Goal: Find specific page/section: Find specific page/section

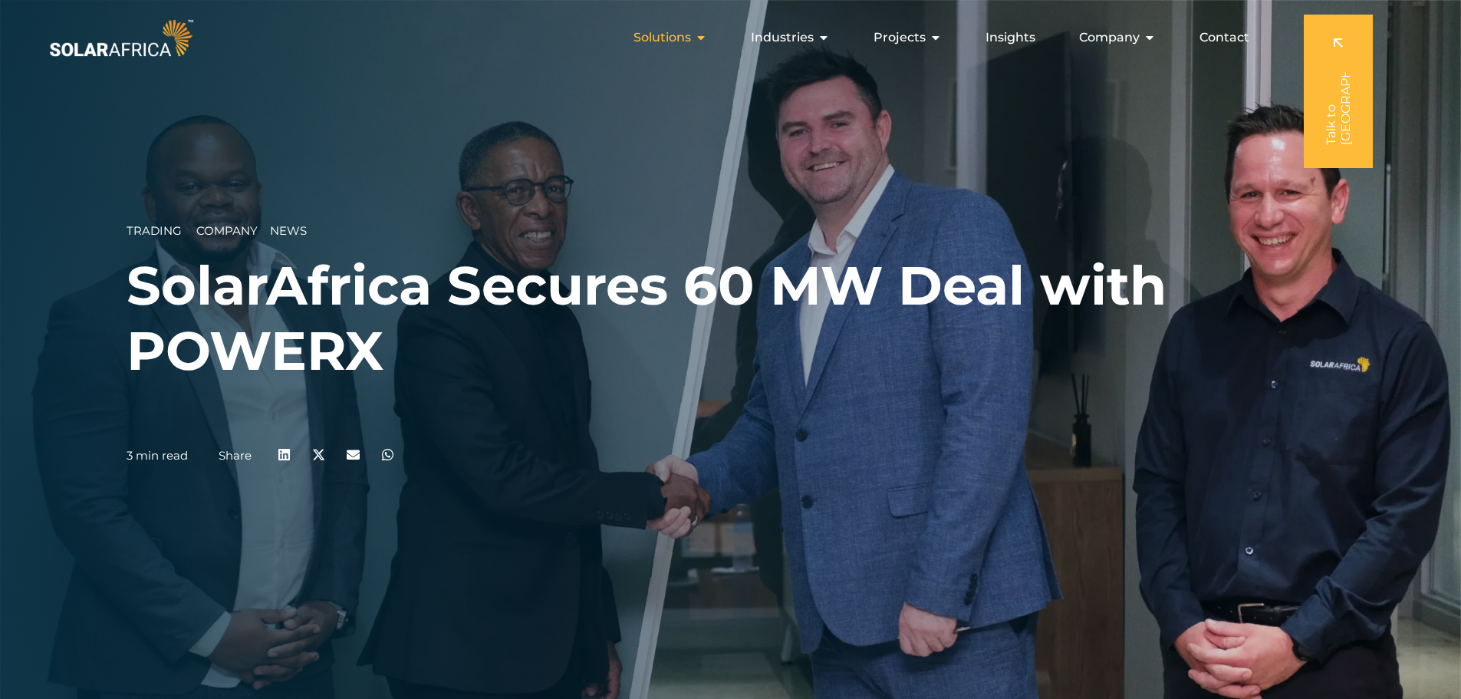
click at [696, 42] on div "Solutions Close Solutions Open Solutions" at bounding box center [670, 37] width 98 height 31
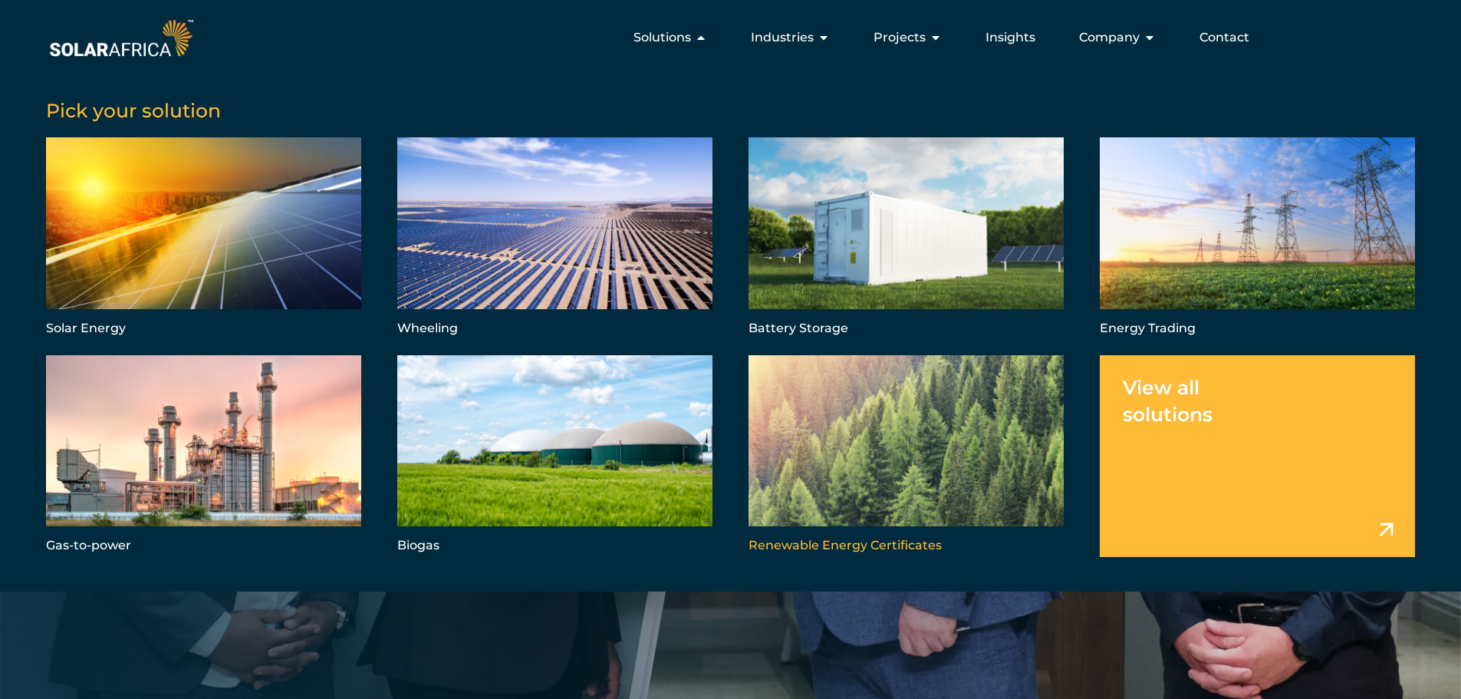
click at [814, 474] on link "Menu" at bounding box center [905, 456] width 315 height 202
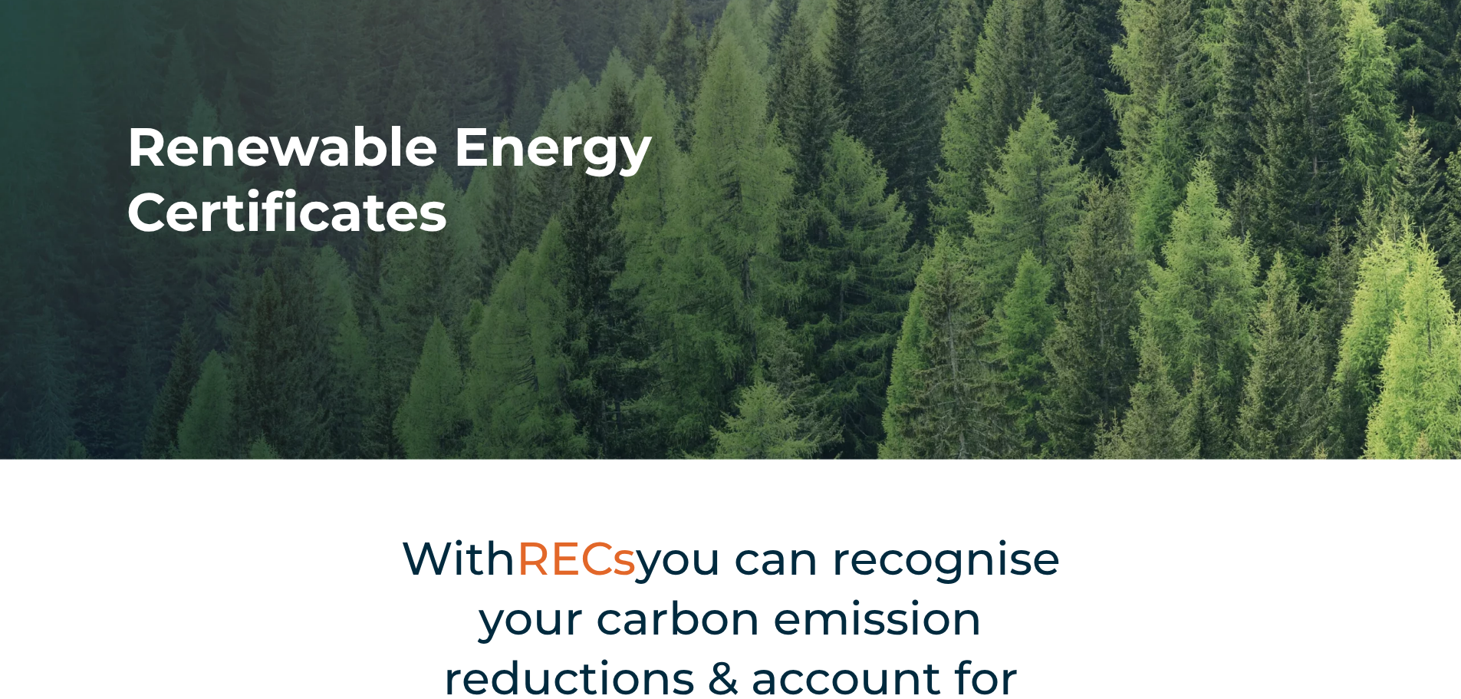
scroll to position [383, 0]
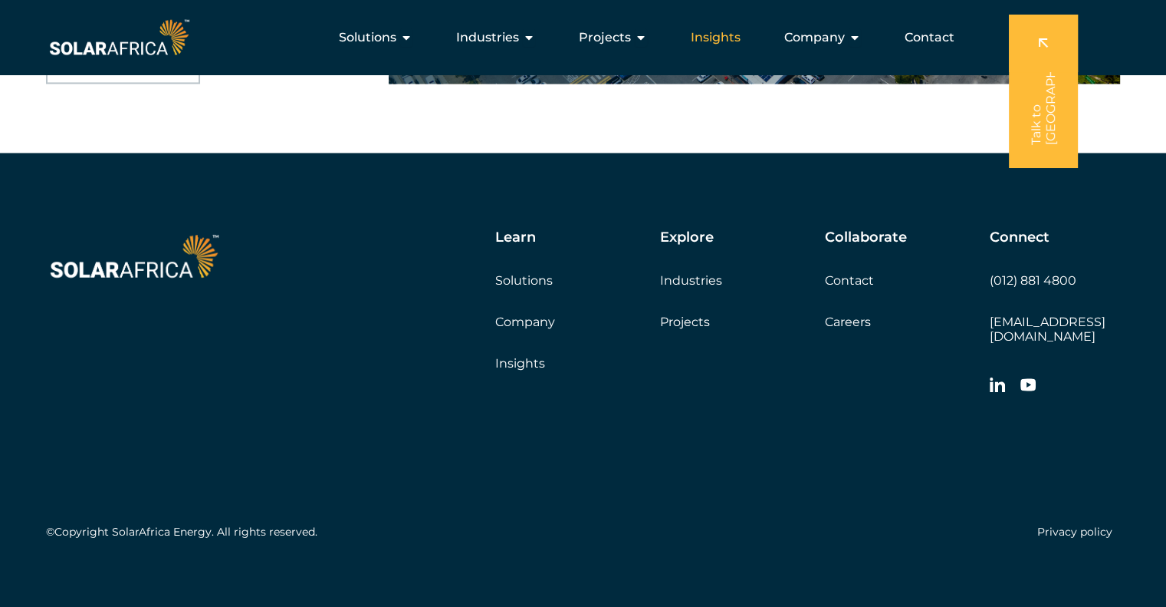
scroll to position [2149, 0]
